Goal: Task Accomplishment & Management: Manage account settings

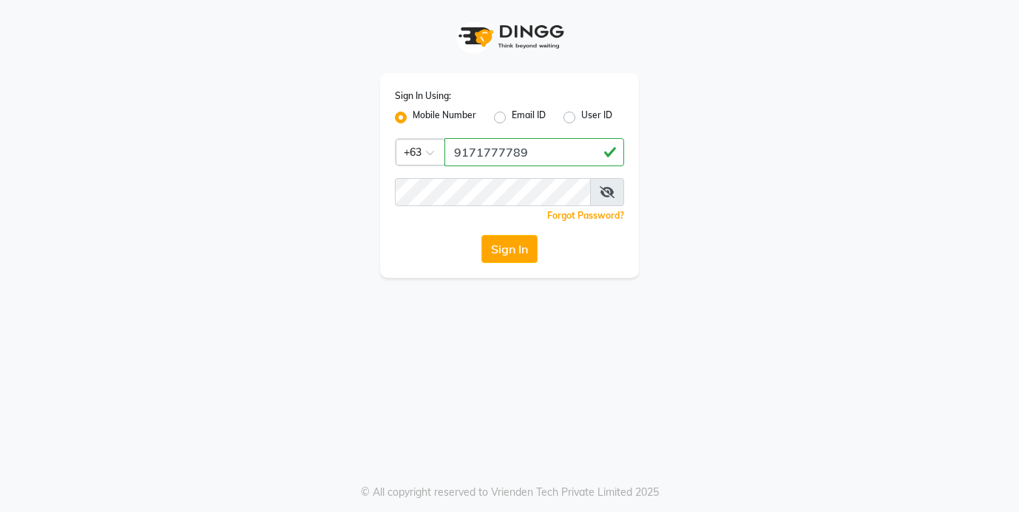
type input "9171777789"
click at [509, 249] on button "Sign In" at bounding box center [509, 249] width 56 height 28
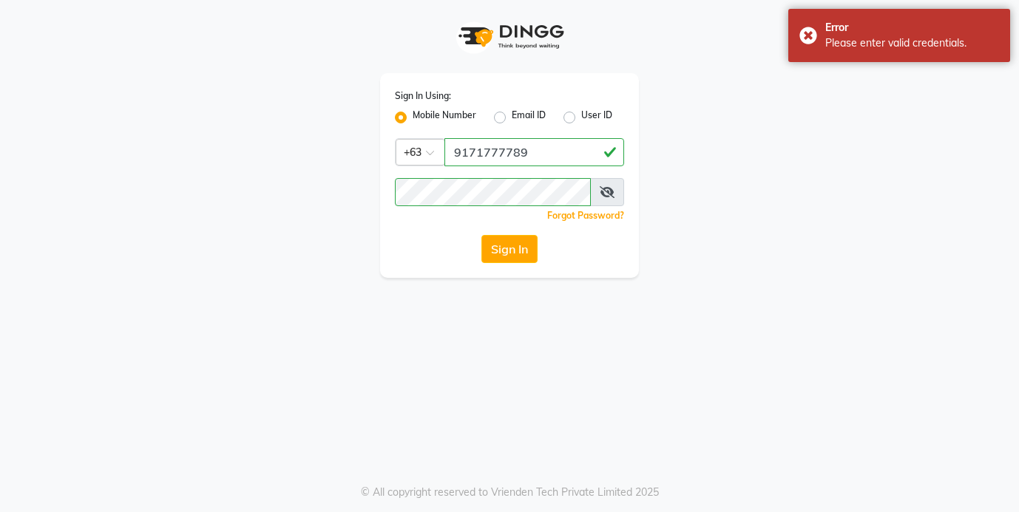
click at [608, 195] on icon at bounding box center [606, 192] width 15 height 12
click at [504, 248] on button "Sign In" at bounding box center [509, 249] width 56 height 28
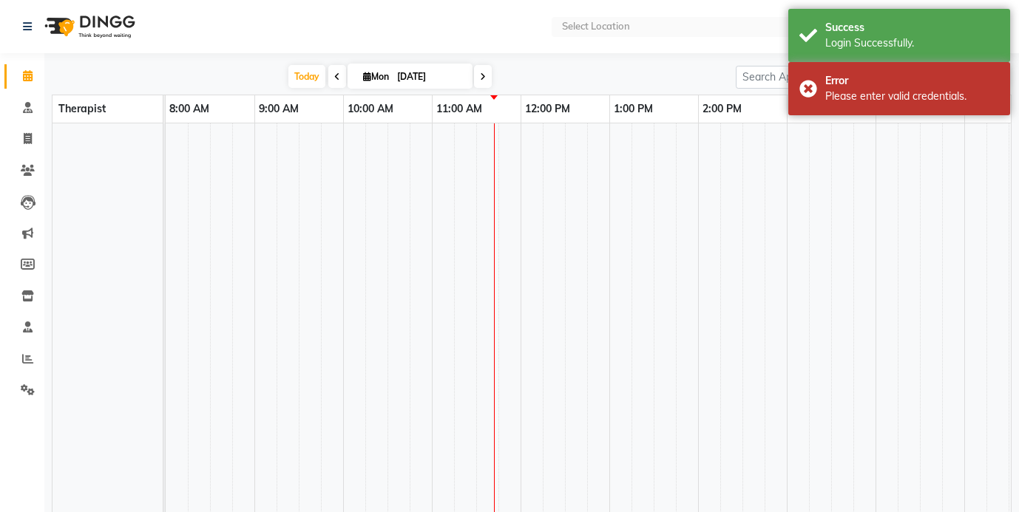
select select "en"
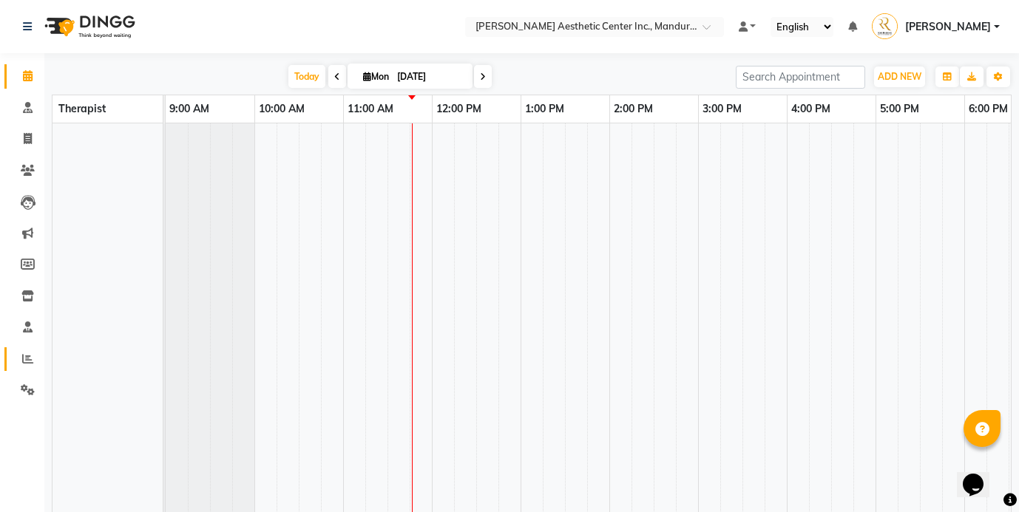
click at [27, 359] on icon at bounding box center [27, 358] width 11 height 11
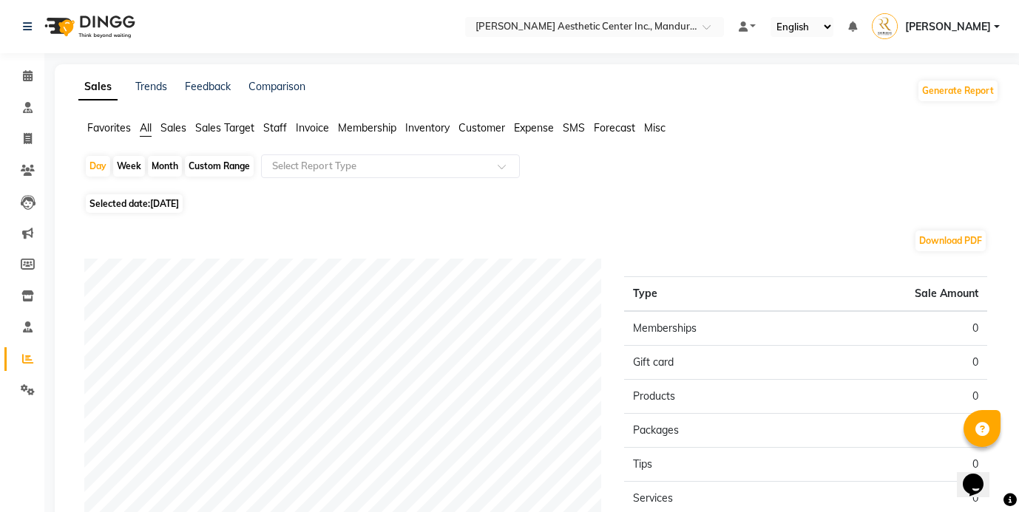
click at [174, 129] on span "Sales" at bounding box center [173, 127] width 26 height 13
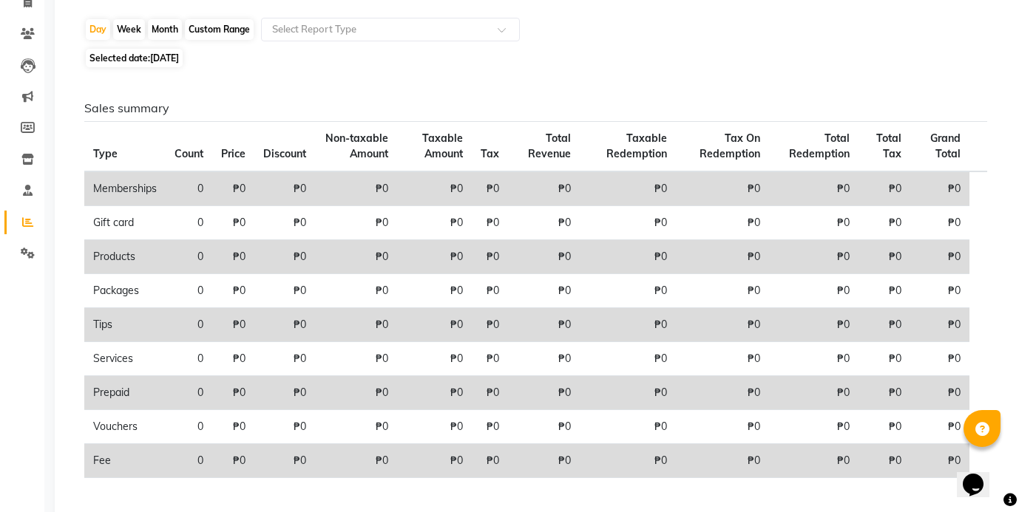
scroll to position [137, 0]
